Goal: Navigation & Orientation: Find specific page/section

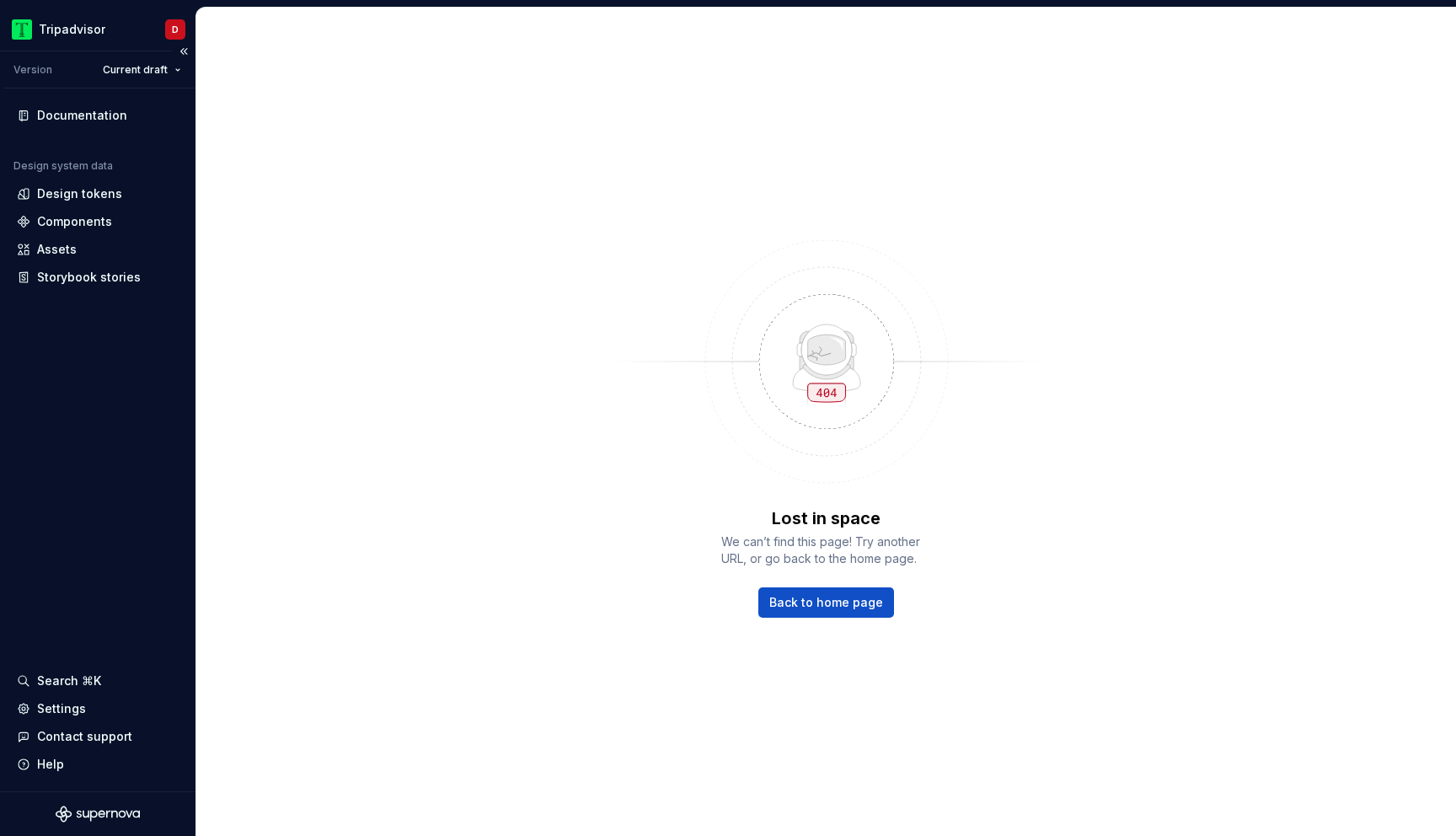
click at [101, 466] on div "Documentation Design system data Design tokens Components Assets Storybook stor…" at bounding box center [97, 439] width 196 height 703
click at [126, 71] on html "Tripadvisor D Version Current draft Documentation Design system data Design tok…" at bounding box center [728, 418] width 1456 height 836
click at [215, 129] on div "v 1.1.0 - Batch 2 Release" at bounding box center [200, 129] width 143 height 17
click at [67, 377] on div "Design system data Design tokens Components Assets Storybook stories Search ⌘K …" at bounding box center [97, 439] width 196 height 703
click at [829, 604] on span "Back to home page" at bounding box center [826, 602] width 114 height 17
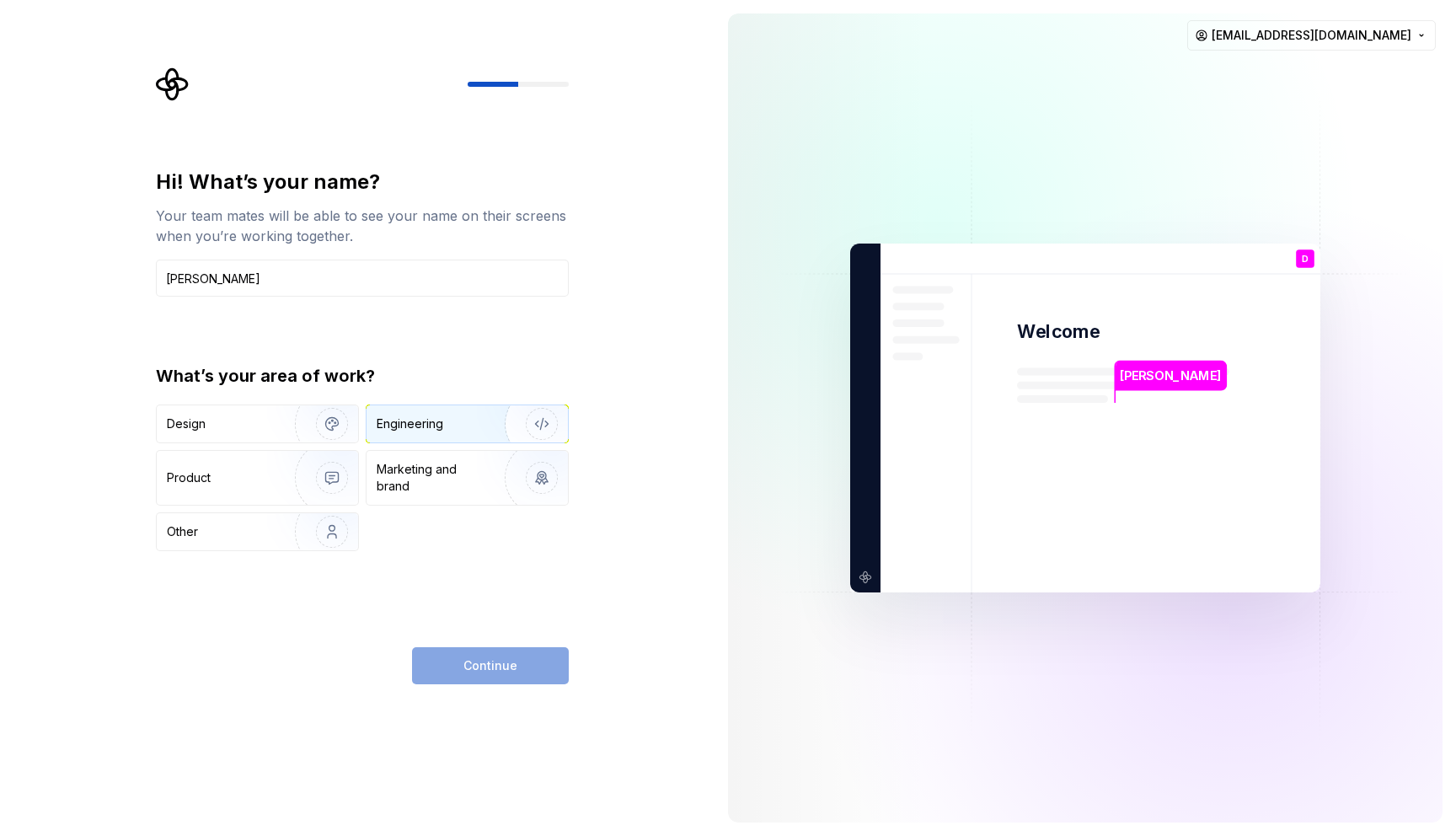
type input "Daniel Lin"
click at [424, 428] on div "Engineering" at bounding box center [409, 424] width 66 height 17
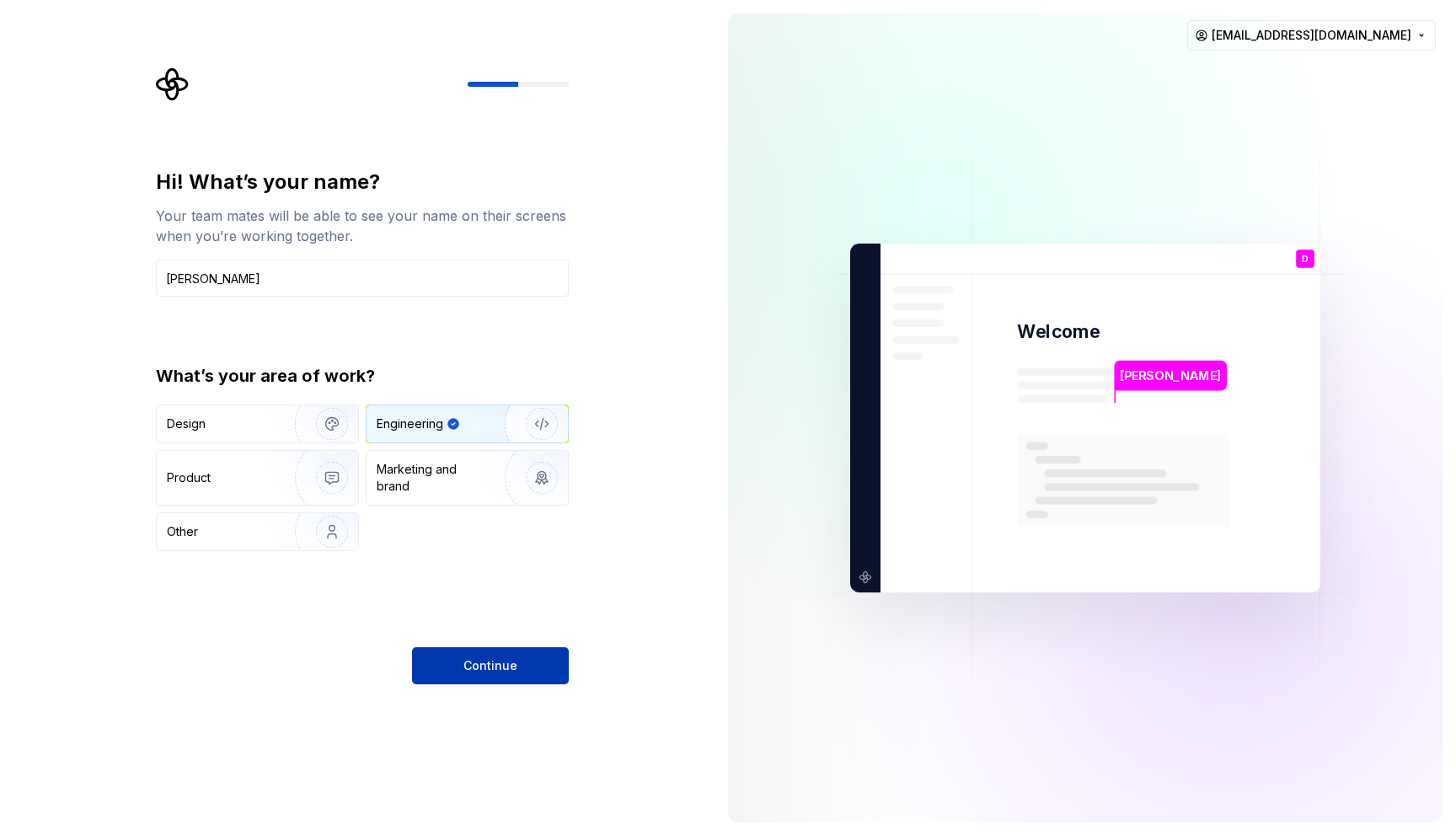
click at [485, 680] on button "Continue" at bounding box center [490, 666] width 156 height 37
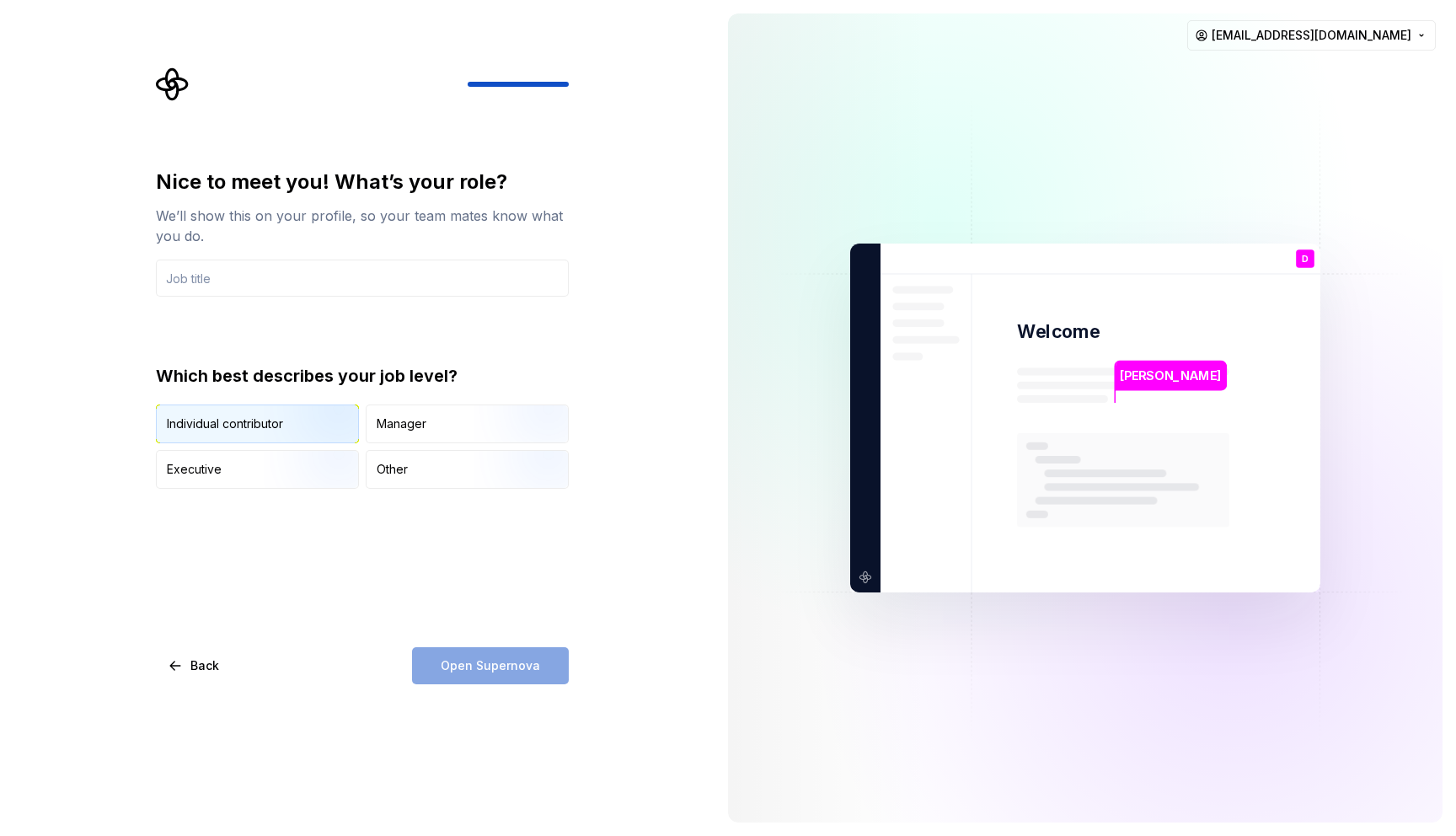
click at [306, 432] on img "button" at bounding box center [317, 445] width 108 height 113
click at [482, 661] on div "Open Supernova" at bounding box center [490, 666] width 156 height 37
click at [389, 286] on input "text" at bounding box center [362, 277] width 413 height 37
paste input "SWENG"
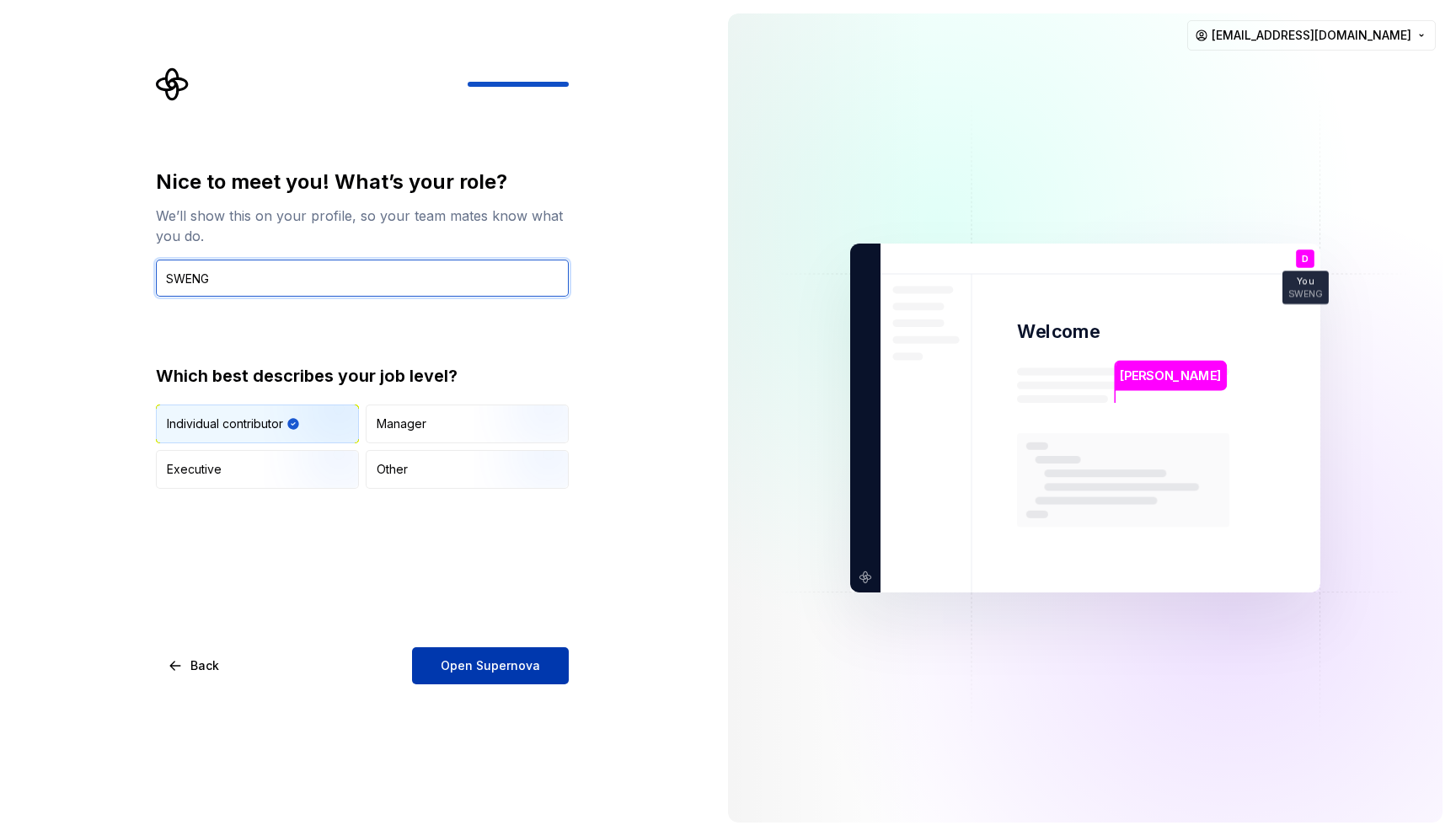
type input "SWENG"
click at [523, 661] on span "Open Supernova" at bounding box center [490, 666] width 99 height 17
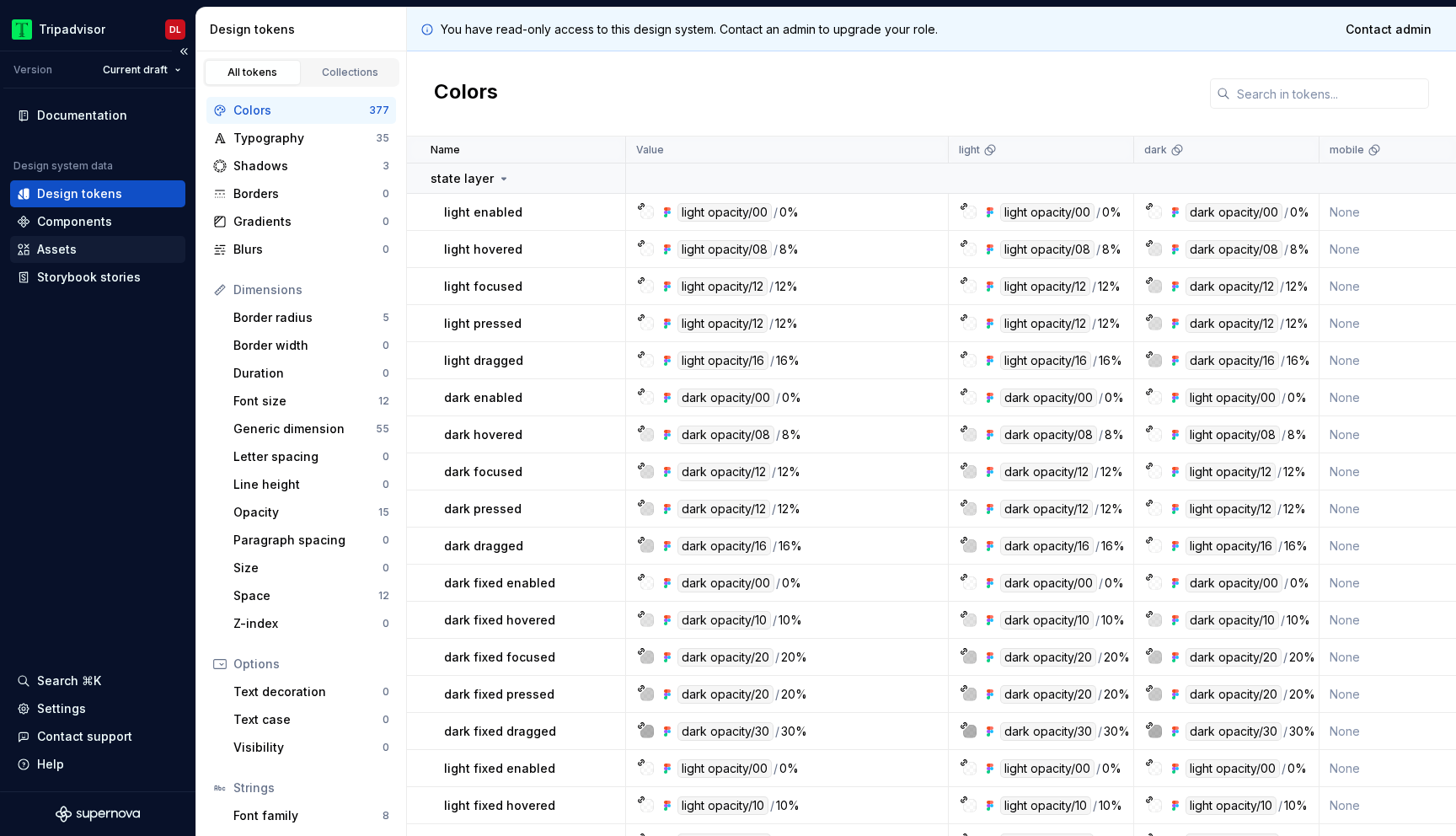
click at [91, 257] on div "Assets" at bounding box center [98, 249] width 162 height 17
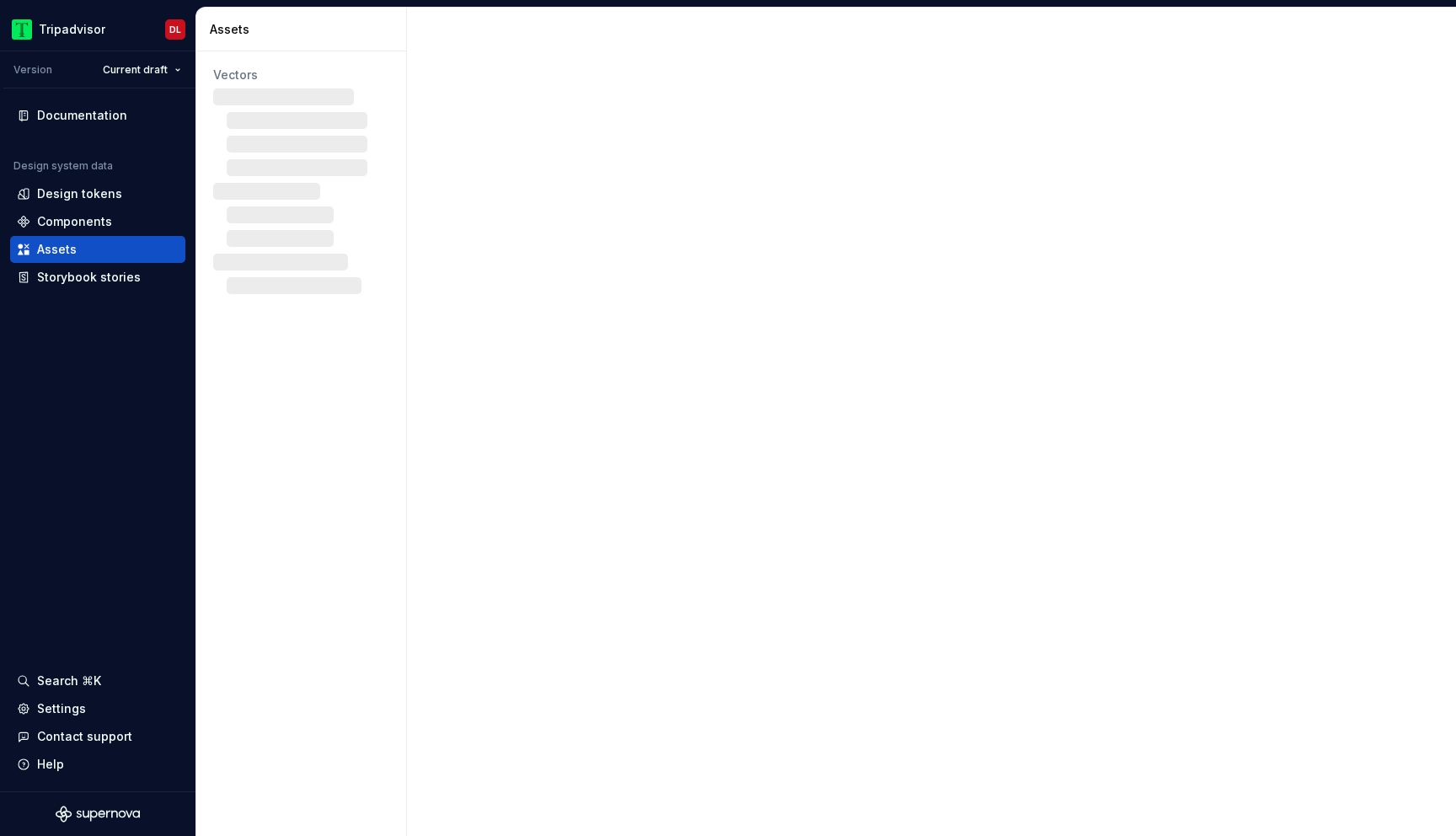
click at [698, 98] on div at bounding box center [932, 421] width 1049 height 829
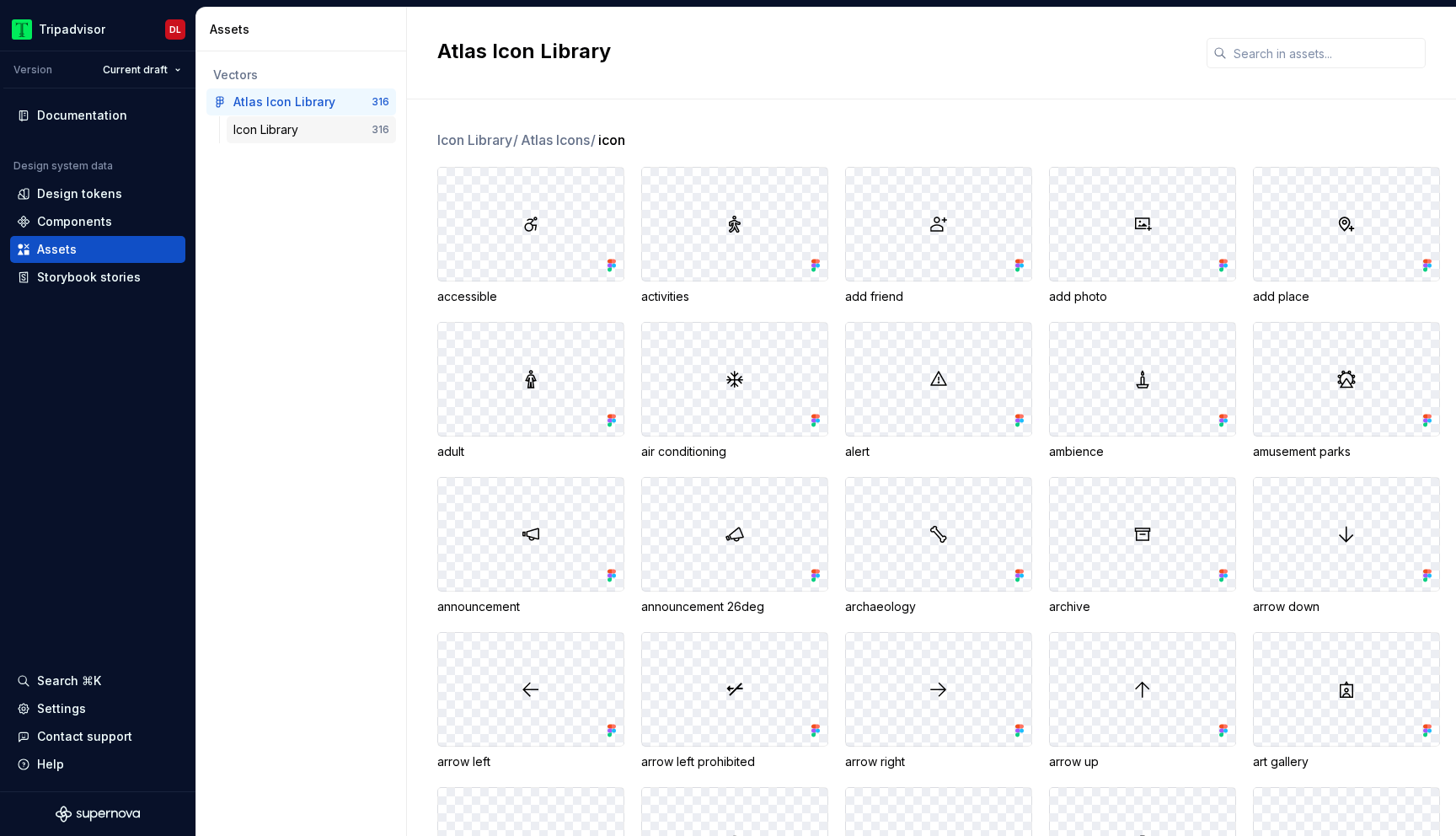
click at [311, 134] on div "Icon Library" at bounding box center [303, 129] width 138 height 17
click at [299, 99] on div "Atlas Icon Library" at bounding box center [285, 102] width 102 height 17
click at [798, 114] on div "Icon Library / Atlas Icons / icon accessible activities add friend add photo ad…" at bounding box center [947, 468] width 1019 height 737
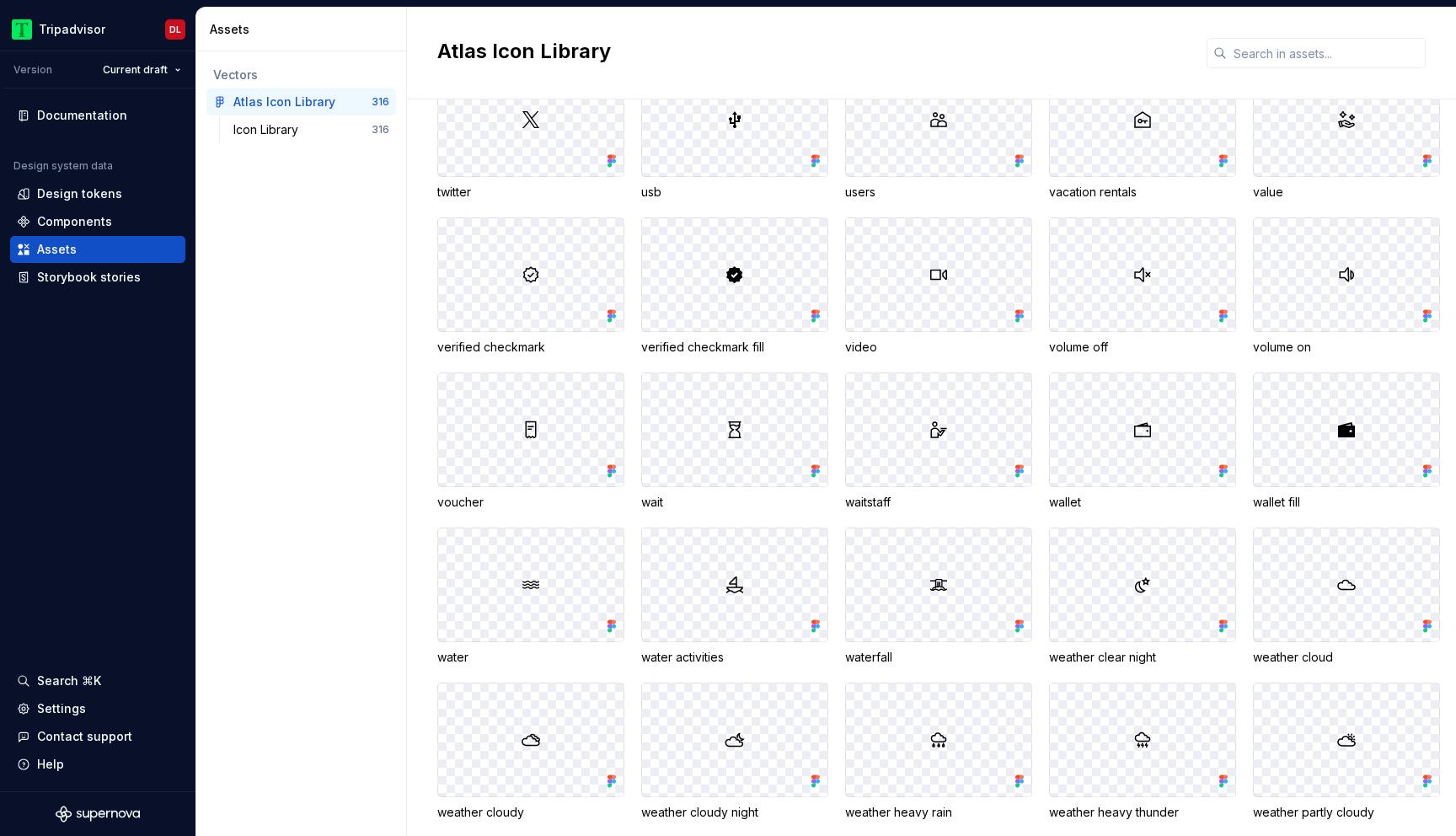
scroll to position [9280, 0]
